Goal: Task Accomplishment & Management: Use online tool/utility

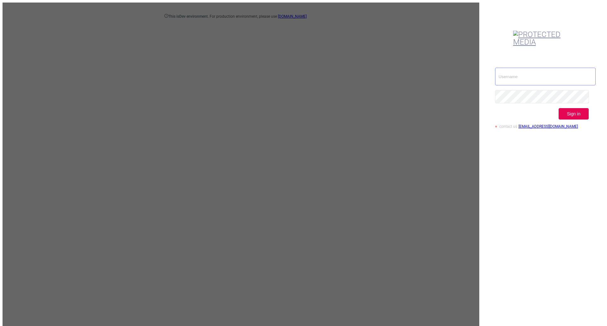
click at [533, 68] on input "text" at bounding box center [545, 77] width 101 height 18
type input "ispasojevic@mediaocean.com"
click at [571, 108] on button "Sign in" at bounding box center [573, 113] width 30 height 11
drag, startPoint x: 572, startPoint y: 91, endPoint x: 567, endPoint y: 90, distance: 4.9
click at [572, 108] on button "Sign in" at bounding box center [573, 113] width 30 height 11
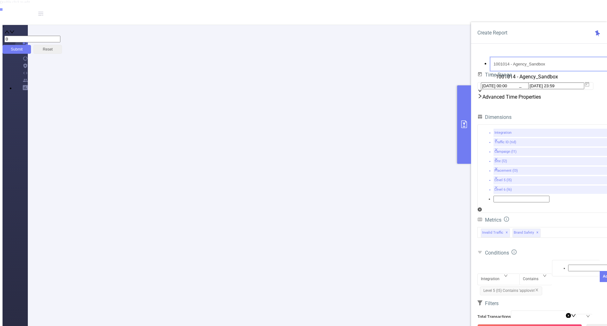
click at [536, 58] on input "1001014 - Agency_Sandbox" at bounding box center [555, 64] width 130 height 14
drag, startPoint x: 550, startPoint y: 59, endPoint x: 464, endPoint y: 54, distance: 86.4
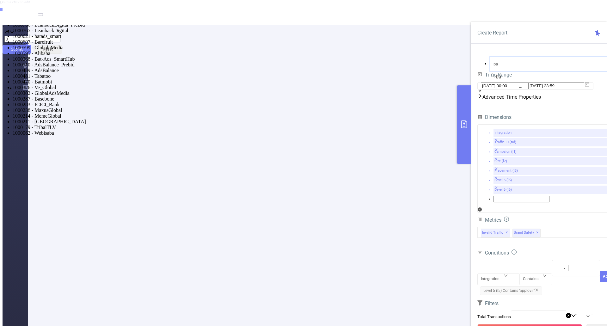
type input "bay"
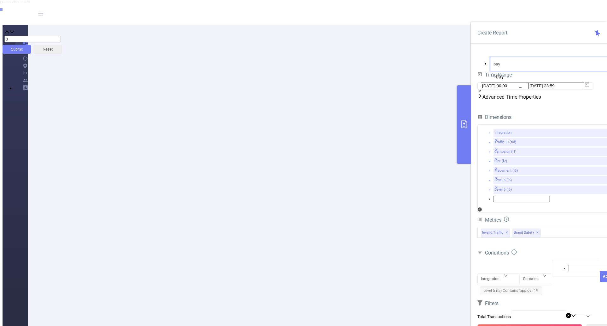
click at [502, 11] on li "1001013 - FT_BayerPharma 3,005 [2,835 rows]" at bounding box center [310, 8] width 594 height 6
click at [525, 324] on button "Run Report" at bounding box center [529, 329] width 105 height 11
click at [536, 288] on icon "icon: close" at bounding box center [537, 290] width 4 height 4
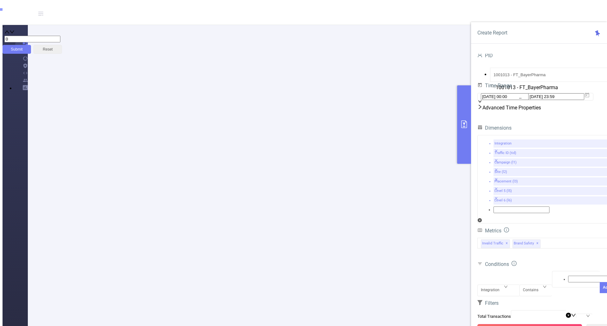
click at [523, 324] on button "Run Report" at bounding box center [529, 329] width 105 height 11
drag, startPoint x: 144, startPoint y: 172, endPoint x: 167, endPoint y: 170, distance: 22.8
drag, startPoint x: 515, startPoint y: 315, endPoint x: 445, endPoint y: 290, distance: 74.2
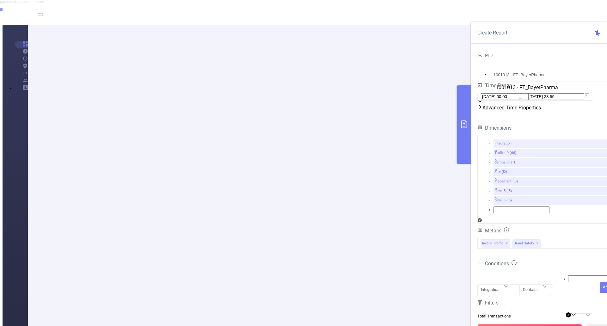
click at [515, 324] on button "Run Report" at bounding box center [529, 329] width 105 height 11
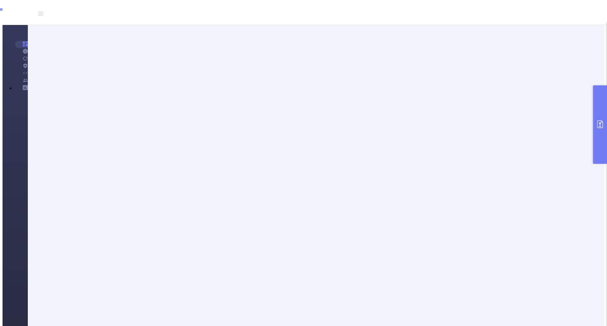
click at [597, 126] on icon "primary" at bounding box center [600, 124] width 8 height 8
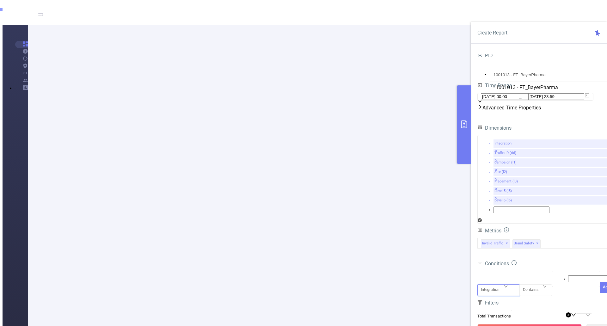
click at [501, 284] on div "Integration" at bounding box center [492, 289] width 23 height 10
drag, startPoint x: 142, startPoint y: 95, endPoint x: 180, endPoint y: 94, distance: 37.7
click at [500, 284] on div "Integration" at bounding box center [492, 289] width 23 height 10
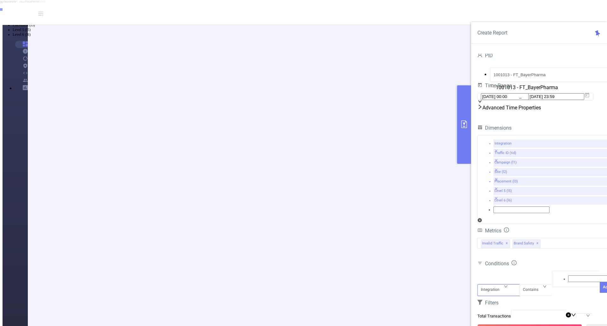
click at [499, 18] on li "Campaign (l1)" at bounding box center [310, 15] width 594 height 5
click at [559, 275] on div at bounding box center [575, 279] width 41 height 8
type input "display"
click at [581, 9] on li "display" at bounding box center [310, 6] width 594 height 5
click at [600, 293] on button "Add" at bounding box center [607, 298] width 14 height 11
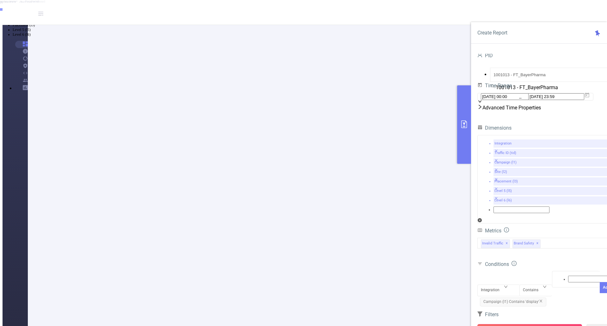
click at [524, 324] on button "Run Report" at bounding box center [529, 329] width 105 height 11
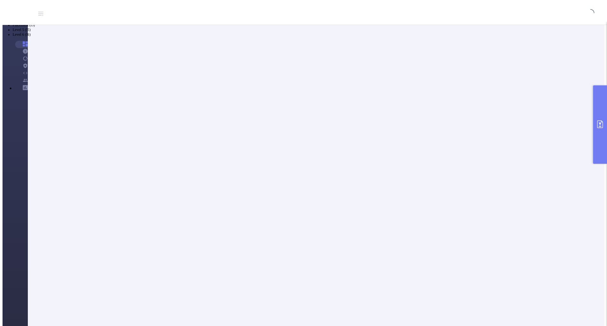
scroll to position [0, 0]
click at [597, 124] on icon "primary" at bounding box center [600, 124] width 8 height 8
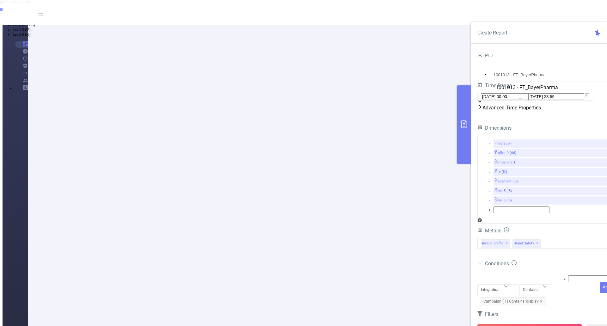
click at [515, 324] on button "Run Report" at bounding box center [529, 329] width 105 height 11
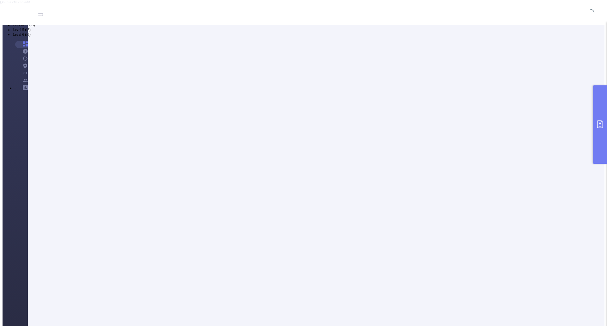
click at [601, 119] on button "primary" at bounding box center [600, 124] width 14 height 78
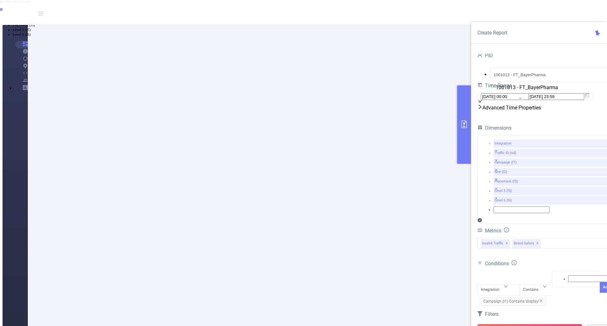
click at [523, 324] on button "Run Report" at bounding box center [529, 329] width 105 height 11
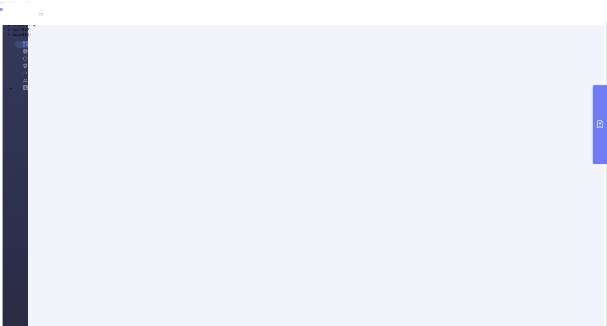
click at [601, 122] on icon "primary" at bounding box center [600, 124] width 8 height 8
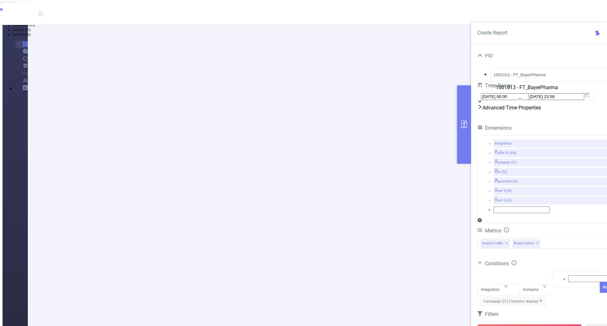
click at [540, 324] on button "Run Report" at bounding box center [529, 329] width 105 height 11
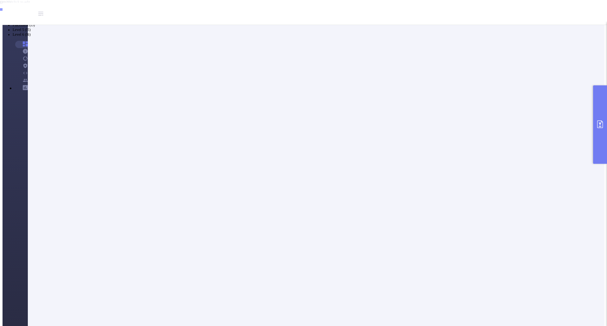
click at [598, 121] on icon "primary" at bounding box center [600, 124] width 8 height 8
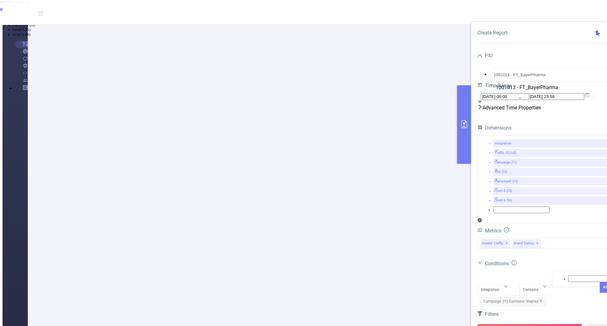
click at [522, 324] on button "Run Report" at bounding box center [529, 329] width 105 height 11
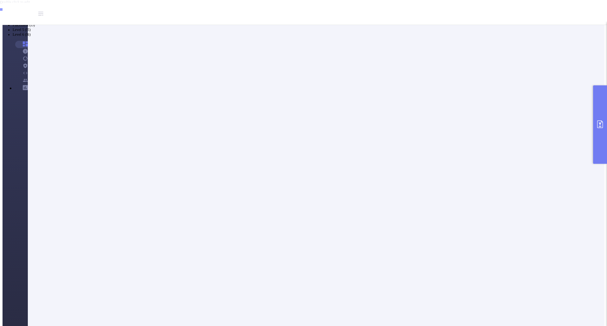
click at [599, 137] on button "primary" at bounding box center [600, 124] width 14 height 78
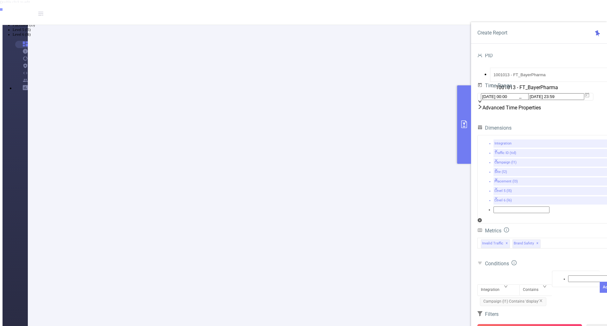
click at [525, 324] on button "Run Report" at bounding box center [529, 329] width 105 height 11
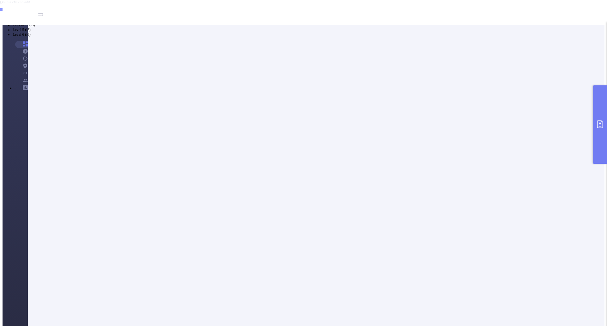
click at [602, 122] on icon "primary" at bounding box center [600, 124] width 8 height 8
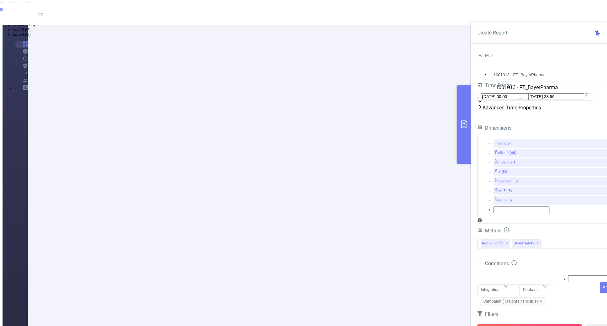
click at [535, 324] on button "Run Report" at bounding box center [529, 329] width 105 height 11
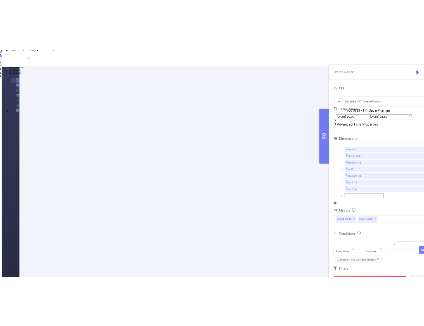
scroll to position [32, 0]
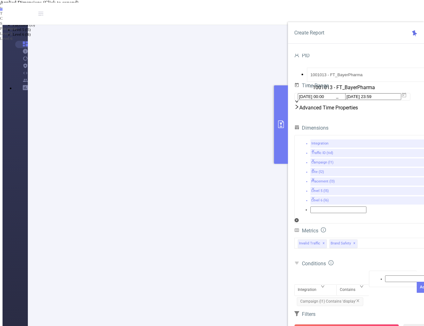
click at [361, 324] on button "Run Report" at bounding box center [346, 329] width 105 height 11
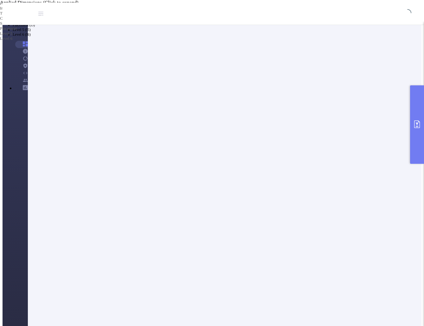
scroll to position [0, 0]
